Goal: Check status

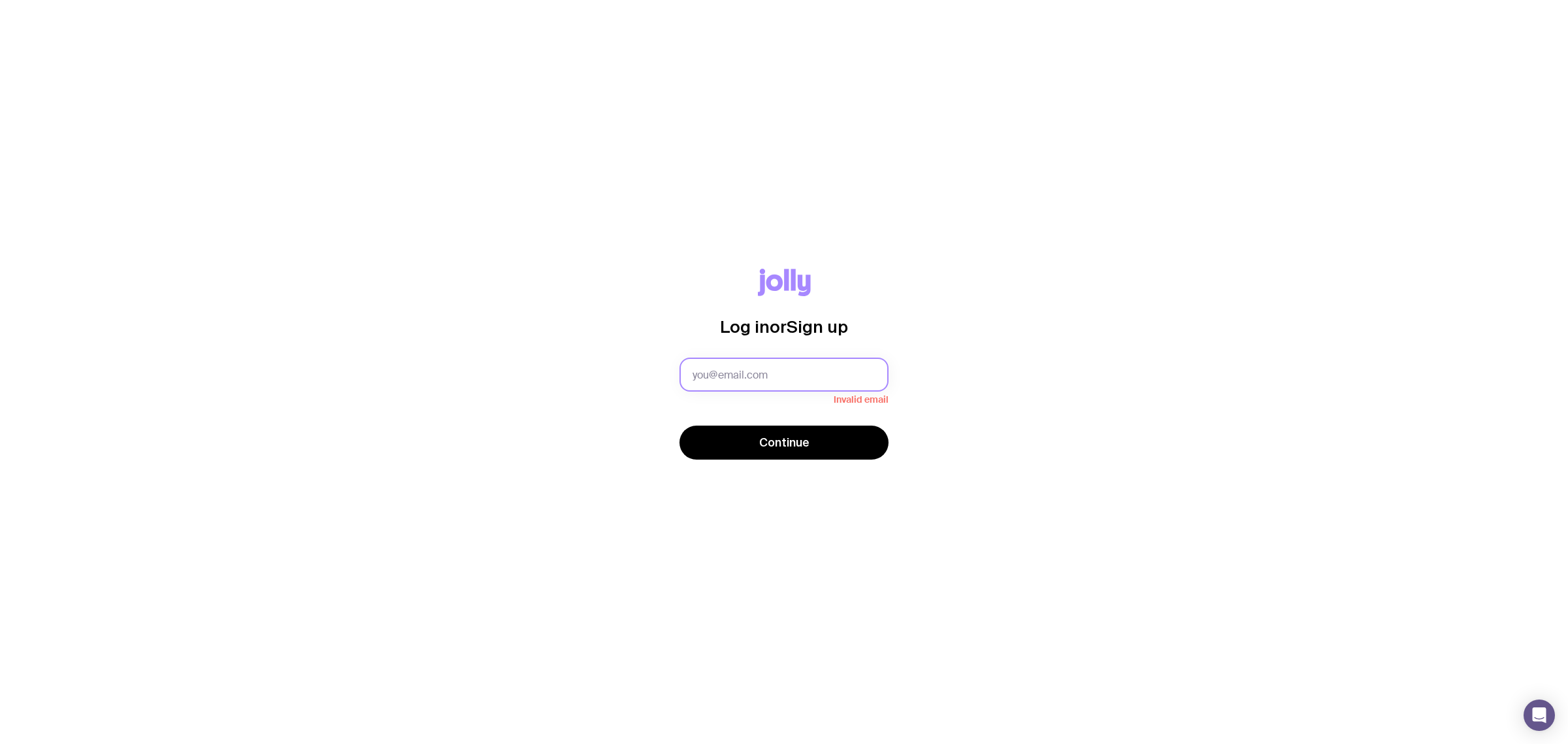
click at [801, 380] on input "text" at bounding box center [784, 374] width 209 height 34
type input "[EMAIL_ADDRESS][DOMAIN_NAME]"
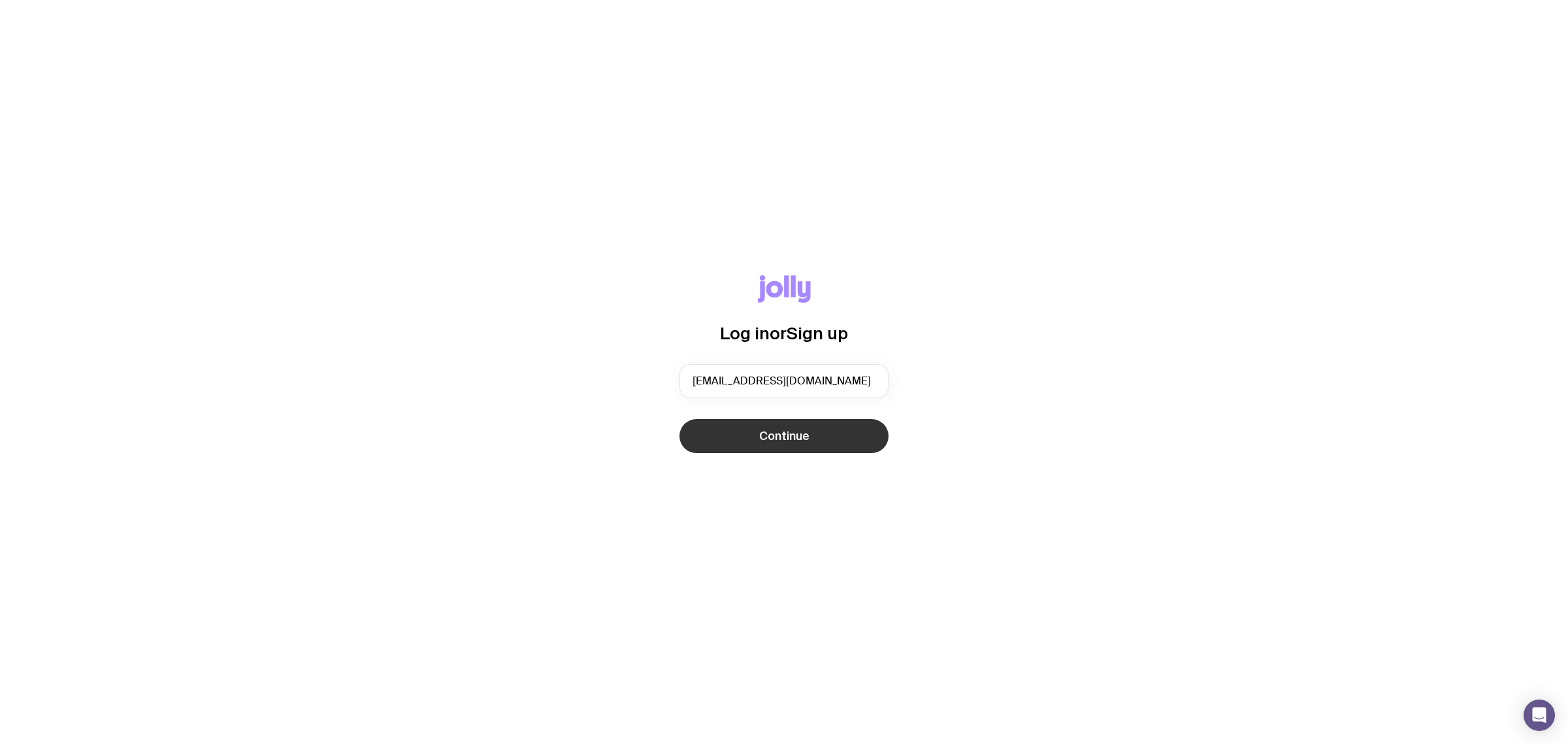
click at [781, 440] on span "Continue" at bounding box center [784, 436] width 50 height 16
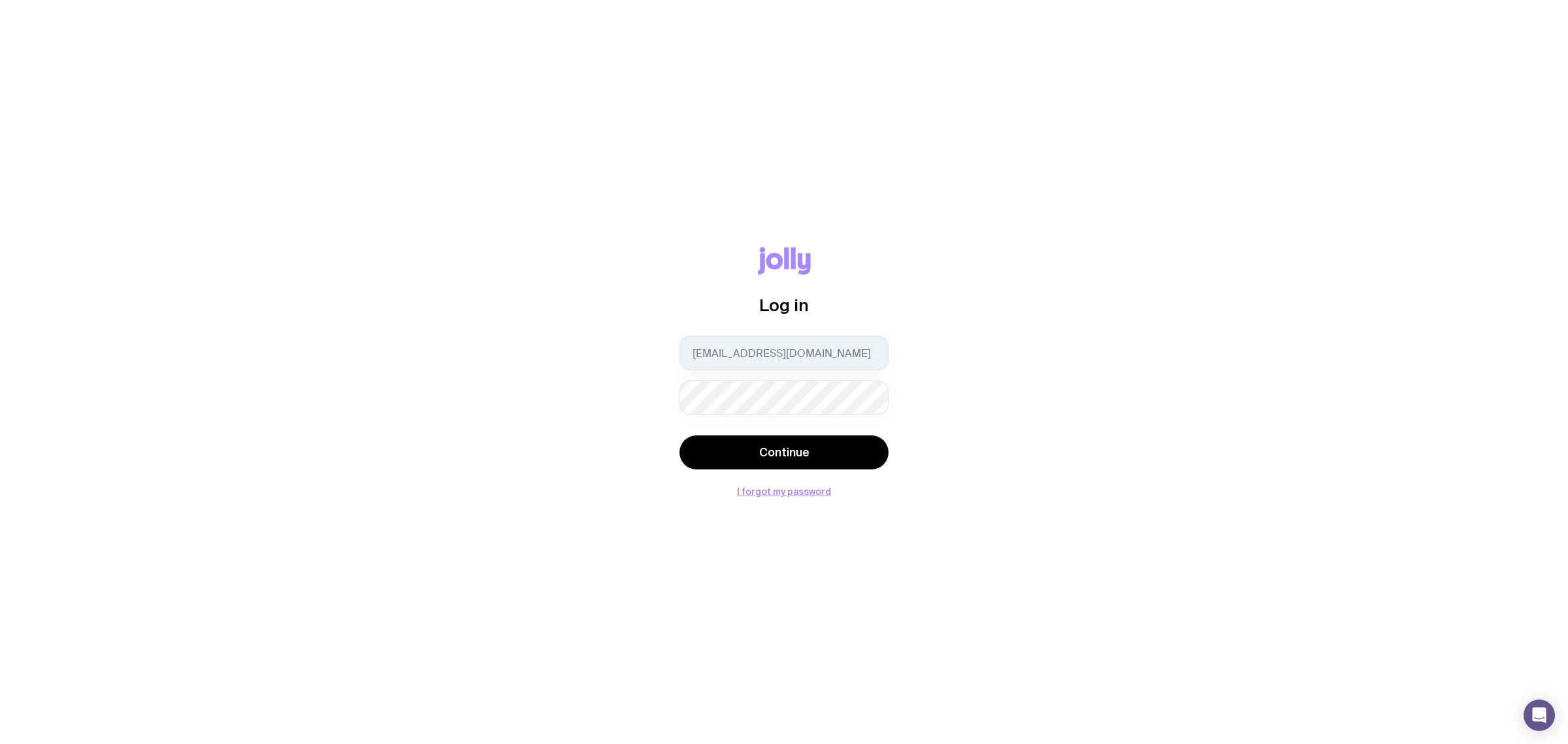
click at [680, 435] on button "Continue" at bounding box center [784, 452] width 209 height 34
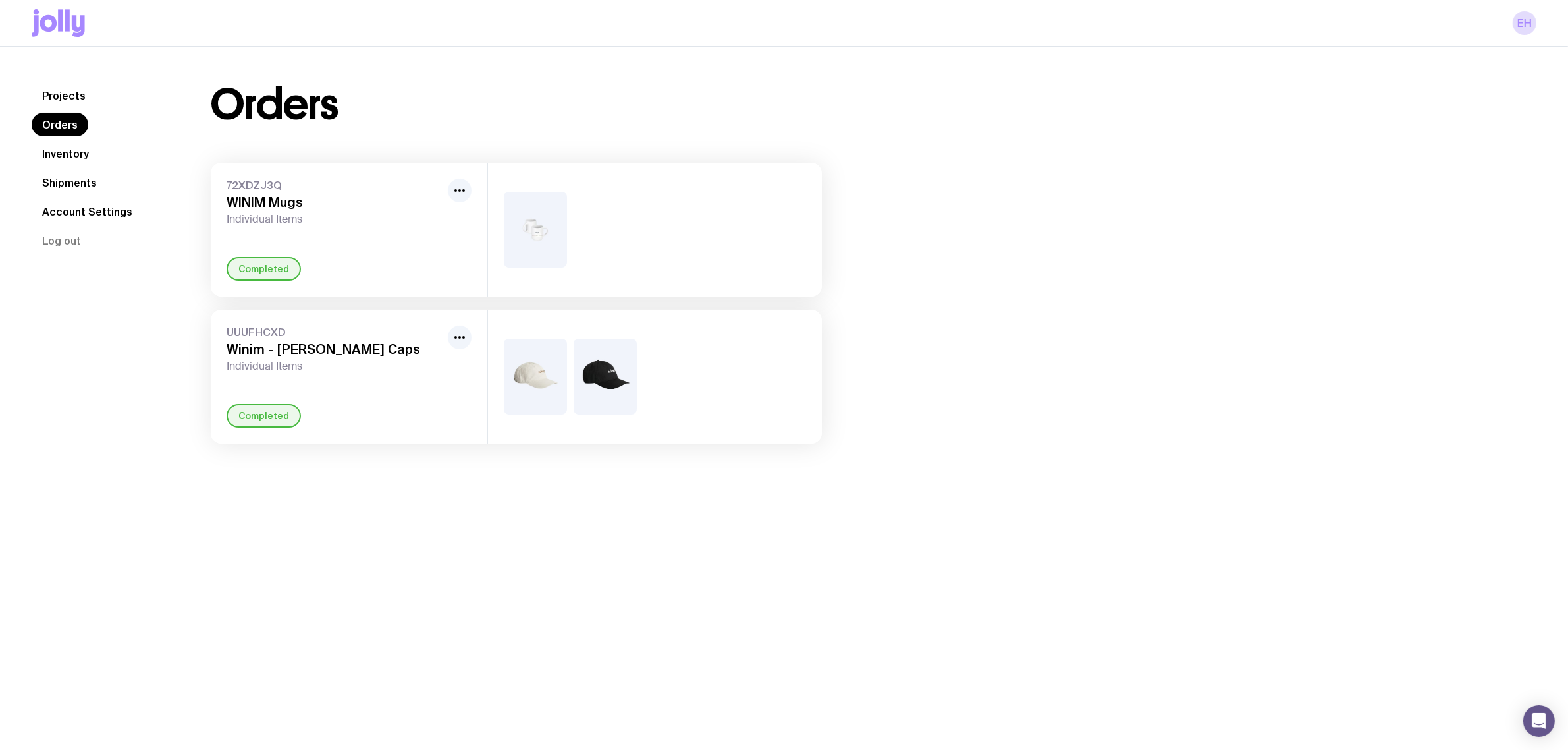
click at [280, 264] on div "Completed" at bounding box center [264, 269] width 75 height 23
click at [458, 182] on icon "button" at bounding box center [460, 190] width 16 height 16
click at [333, 250] on div "72XDZJ3Q WINIM Mugs Individual Items Rename Completed" at bounding box center [349, 229] width 277 height 134
click at [262, 269] on div "Completed" at bounding box center [264, 269] width 75 height 23
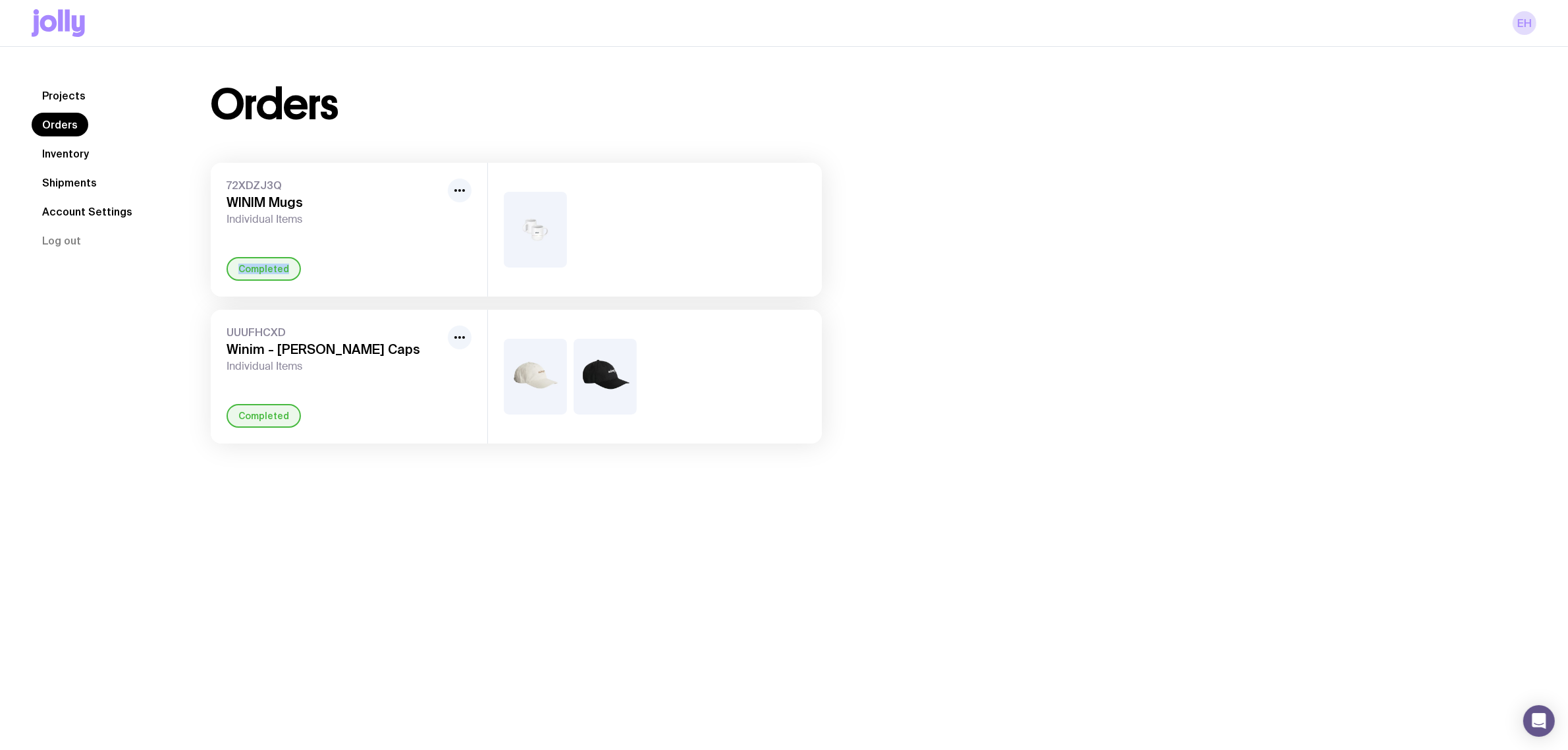
click at [262, 269] on div "Completed" at bounding box center [264, 269] width 75 height 23
click at [706, 275] on div at bounding box center [655, 229] width 334 height 134
click at [555, 251] on img at bounding box center [535, 229] width 63 height 75
